Goal: Task Accomplishment & Management: Use online tool/utility

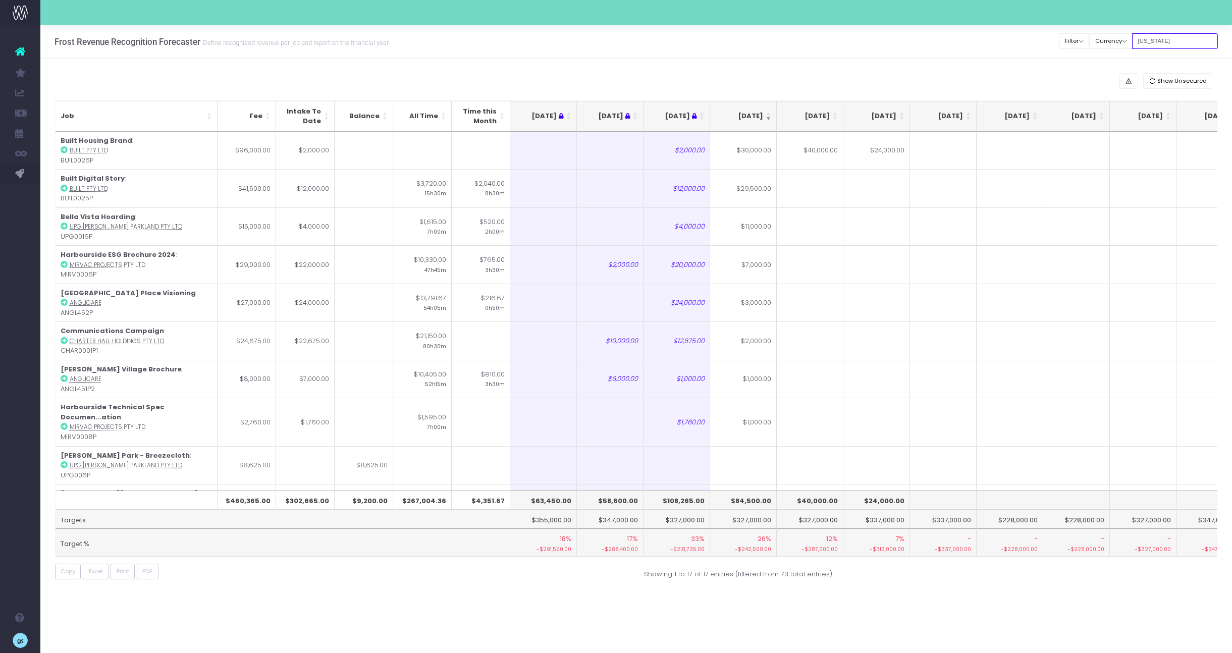
drag, startPoint x: 0, startPoint y: 0, endPoint x: 1158, endPoint y: 44, distance: 1158.5
click at [1158, 44] on input "georgia" at bounding box center [1175, 41] width 86 height 16
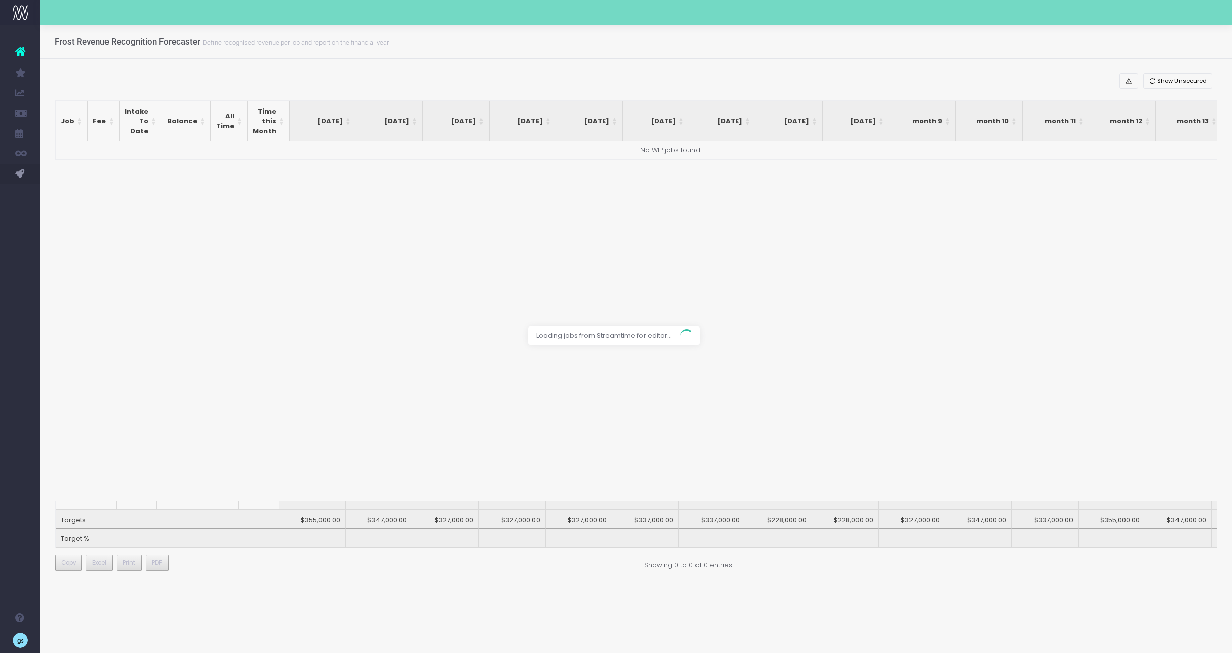
click at [674, 77] on div at bounding box center [616, 326] width 1232 height 653
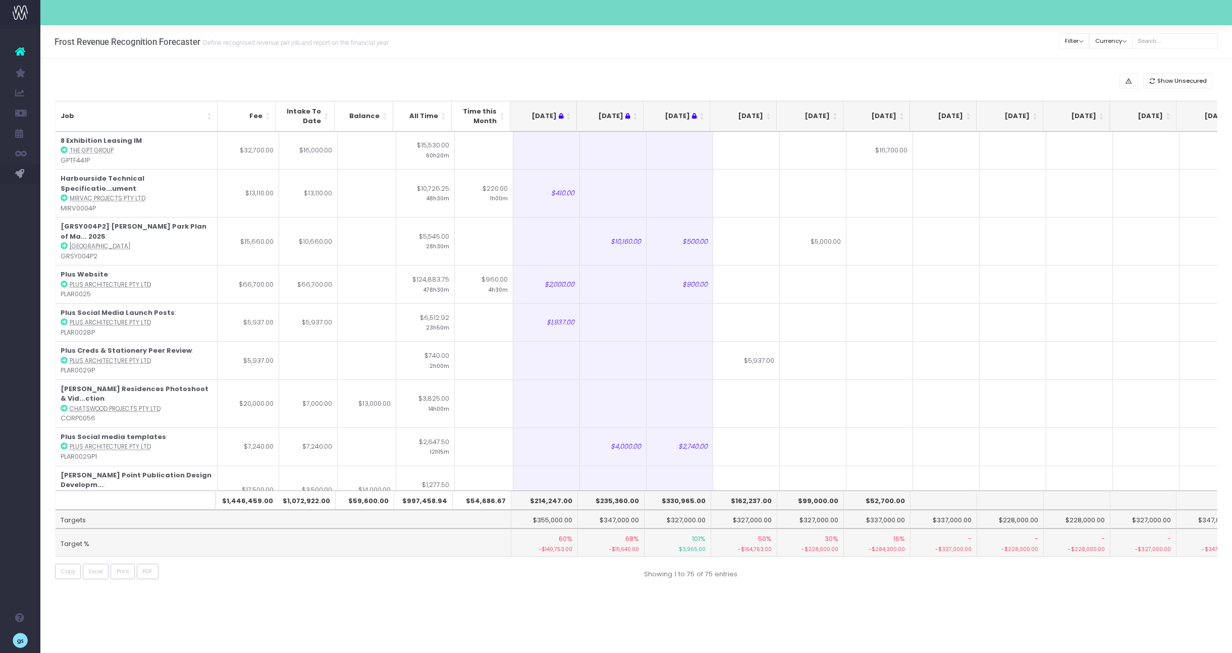
click at [768, 114] on th "[DATE]" at bounding box center [743, 116] width 67 height 31
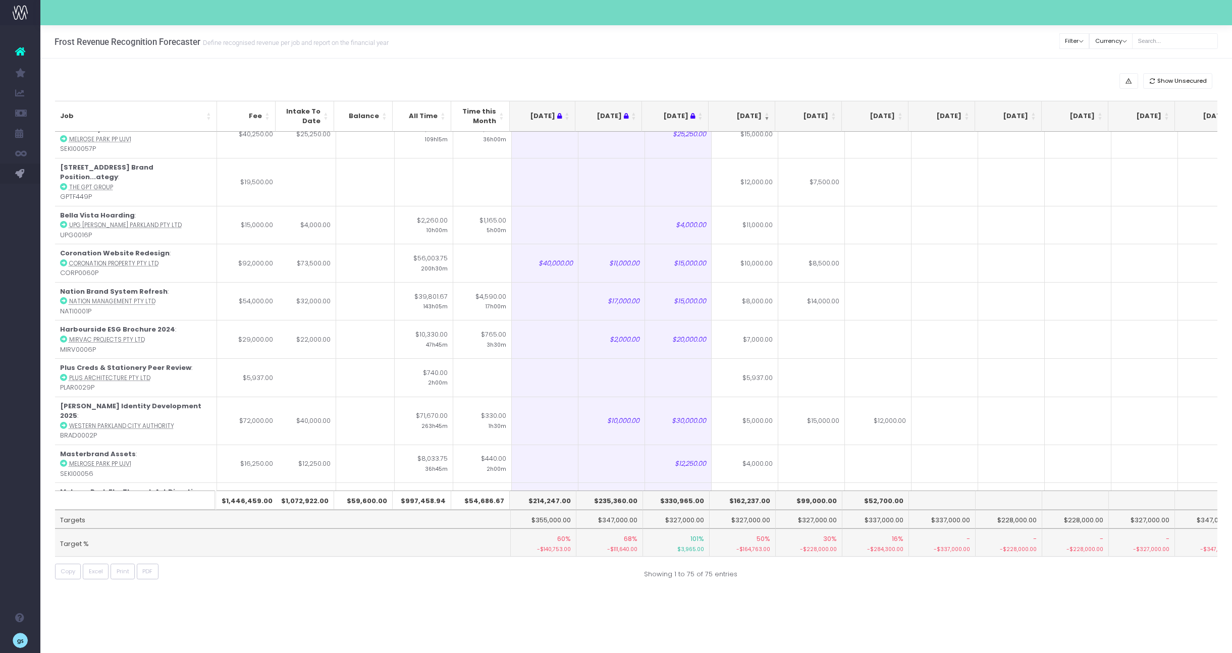
scroll to position [96, 2]
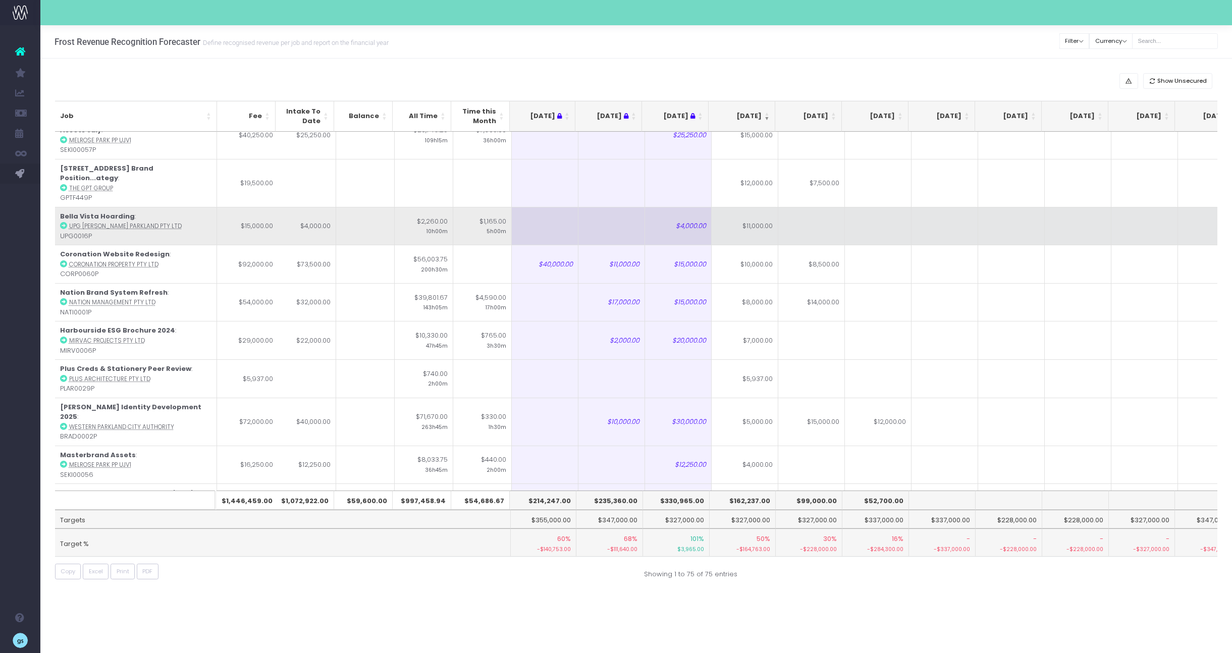
click at [754, 207] on td "$11,000.00" at bounding box center [745, 226] width 67 height 38
type input "5"
type input "6000"
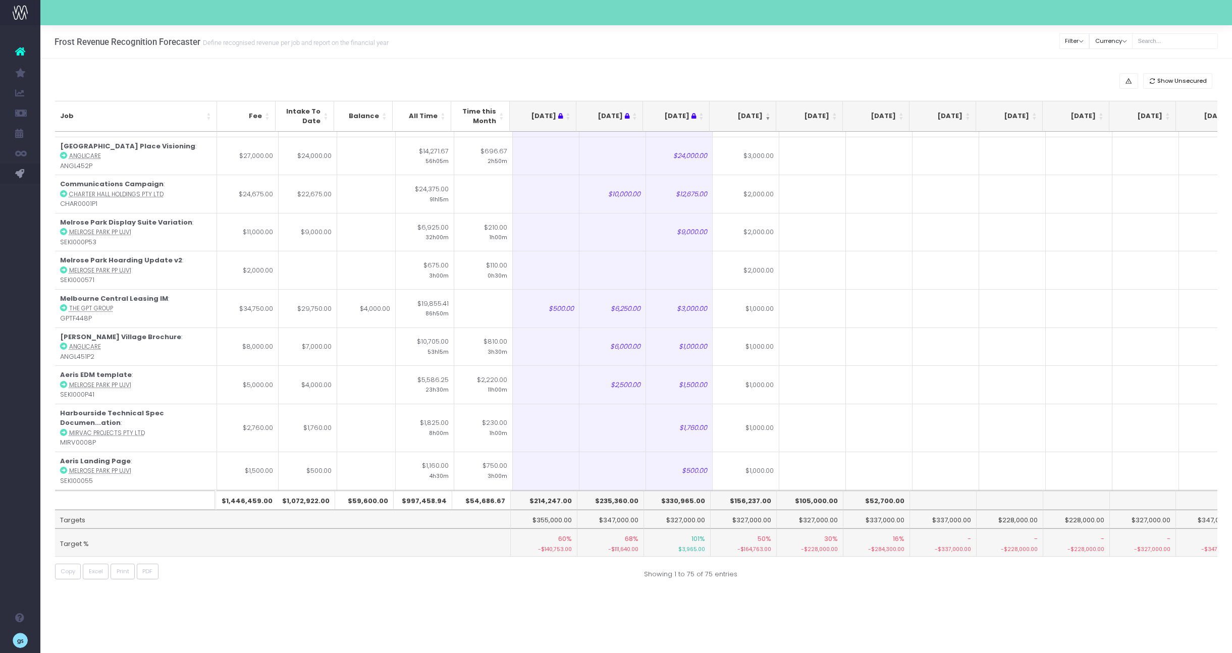
scroll to position [553, 1]
